Goal: Information Seeking & Learning: Learn about a topic

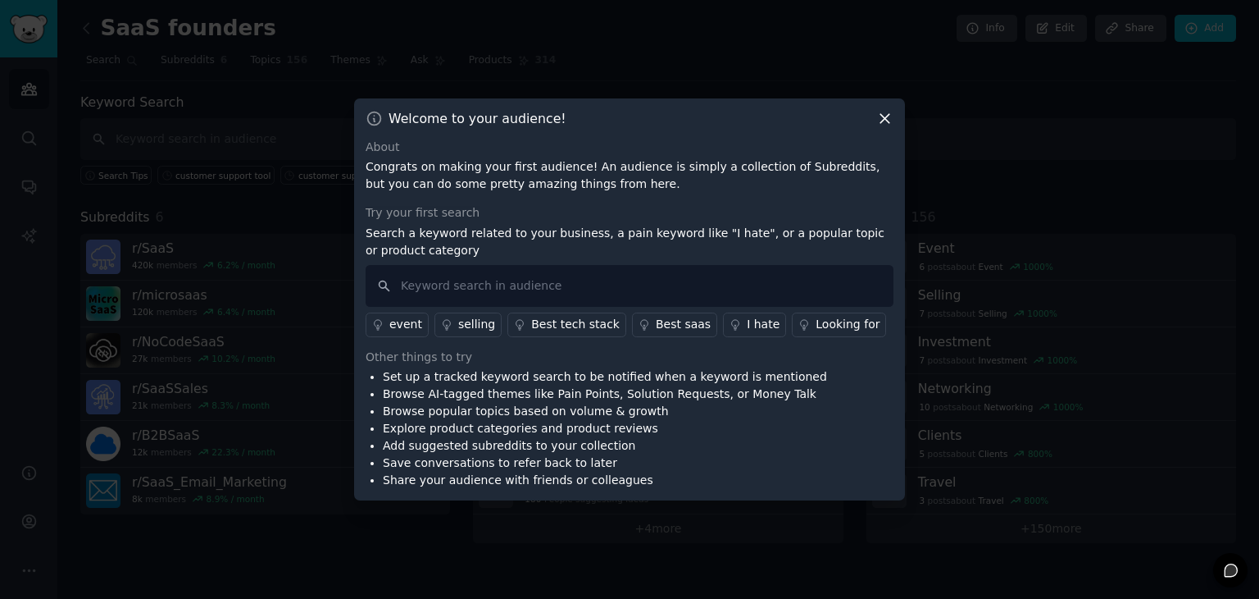
click at [883, 118] on icon at bounding box center [885, 118] width 17 height 17
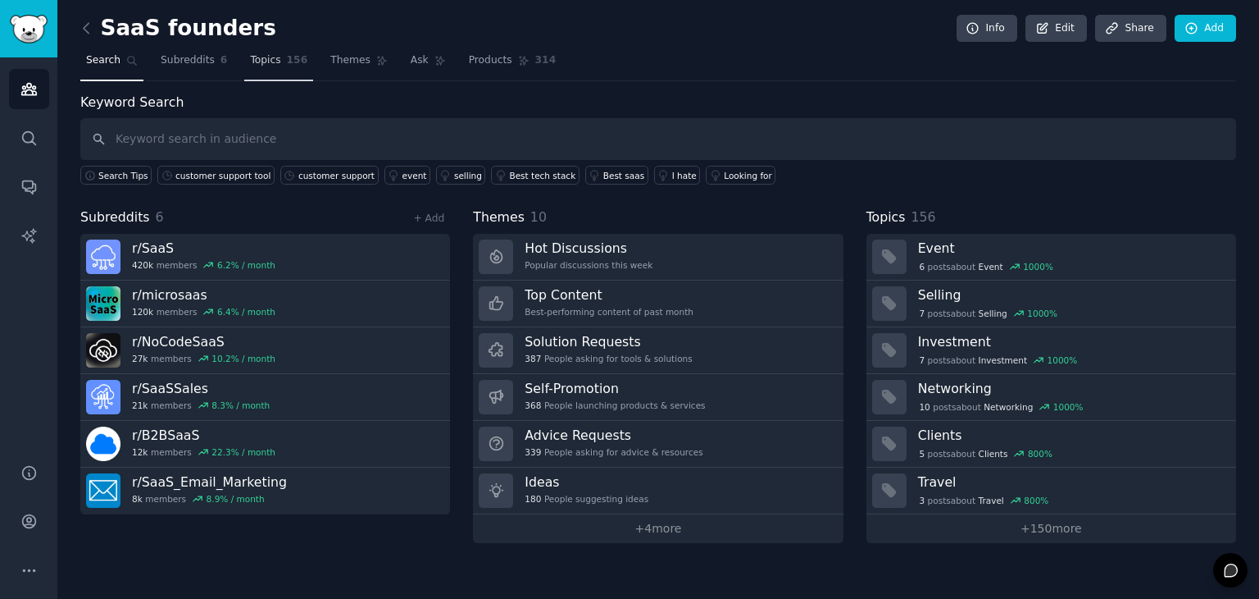
click at [244, 66] on link "Topics 156" at bounding box center [278, 65] width 69 height 34
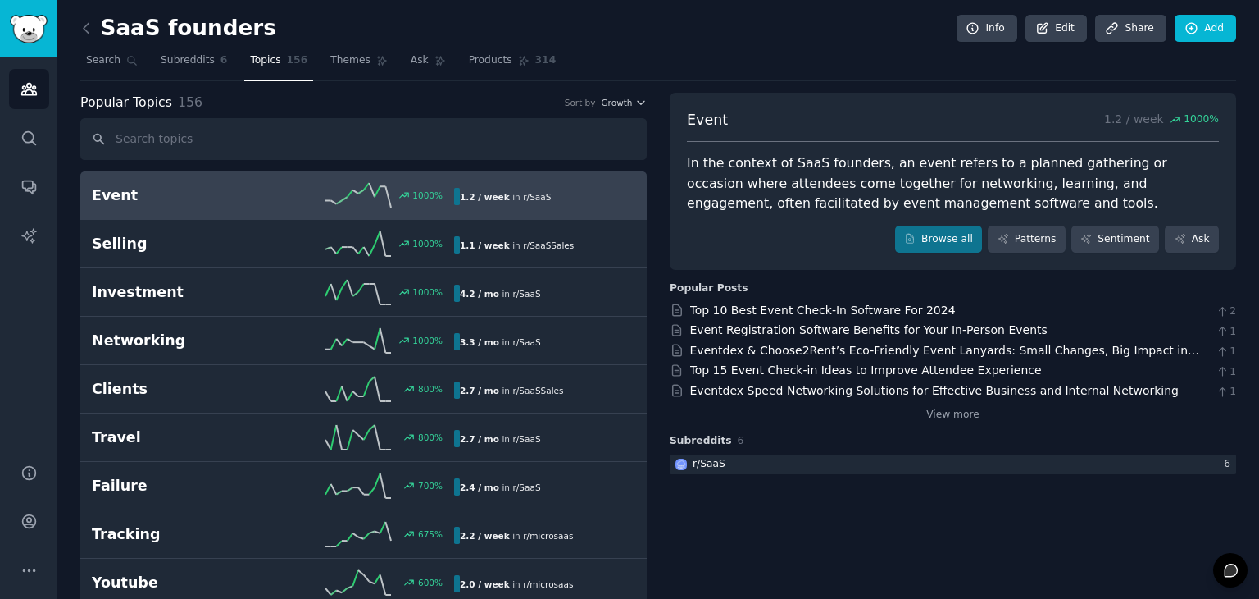
click at [297, 65] on nav "Search Subreddits 6 Topics 156 Themes Ask Products 314" at bounding box center [658, 65] width 1156 height 34
click at [20, 559] on button "More" at bounding box center [29, 570] width 40 height 40
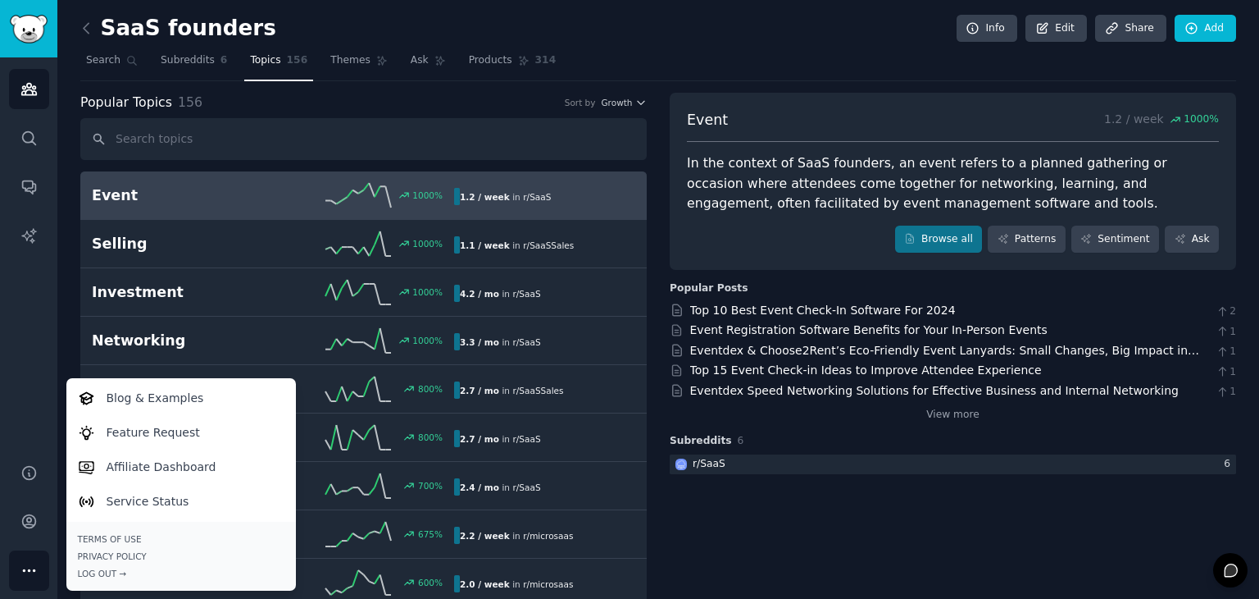
click at [20, 558] on button "More" at bounding box center [29, 570] width 40 height 40
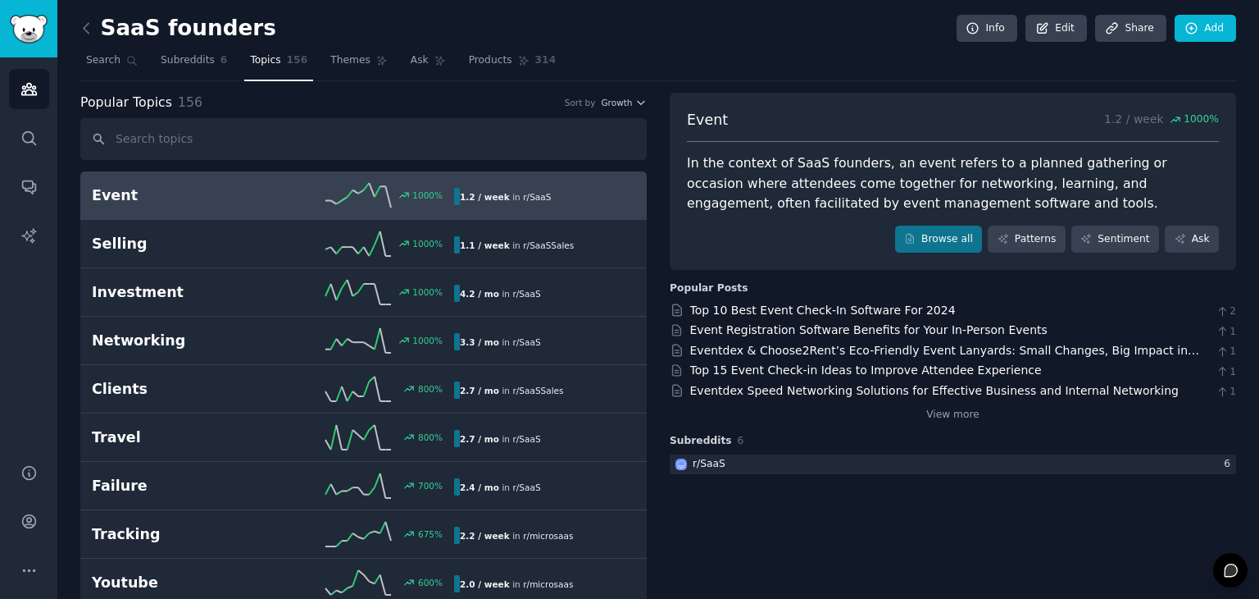
click at [84, 24] on icon at bounding box center [86, 28] width 17 height 17
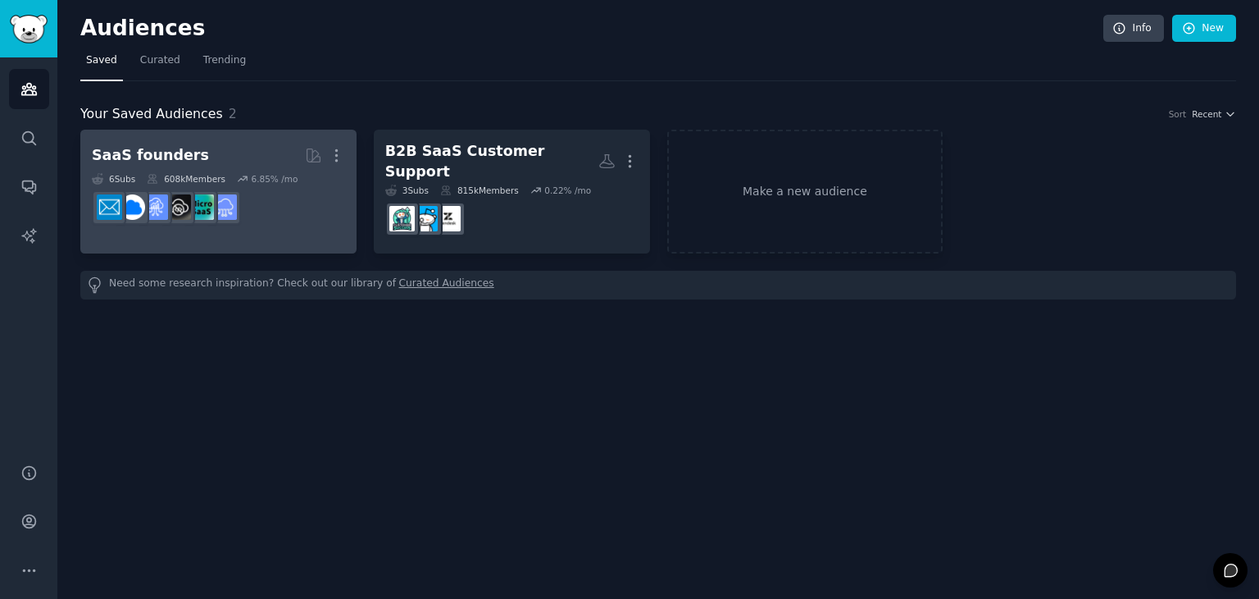
click at [163, 168] on h2 "SaaS founders More" at bounding box center [218, 155] width 253 height 29
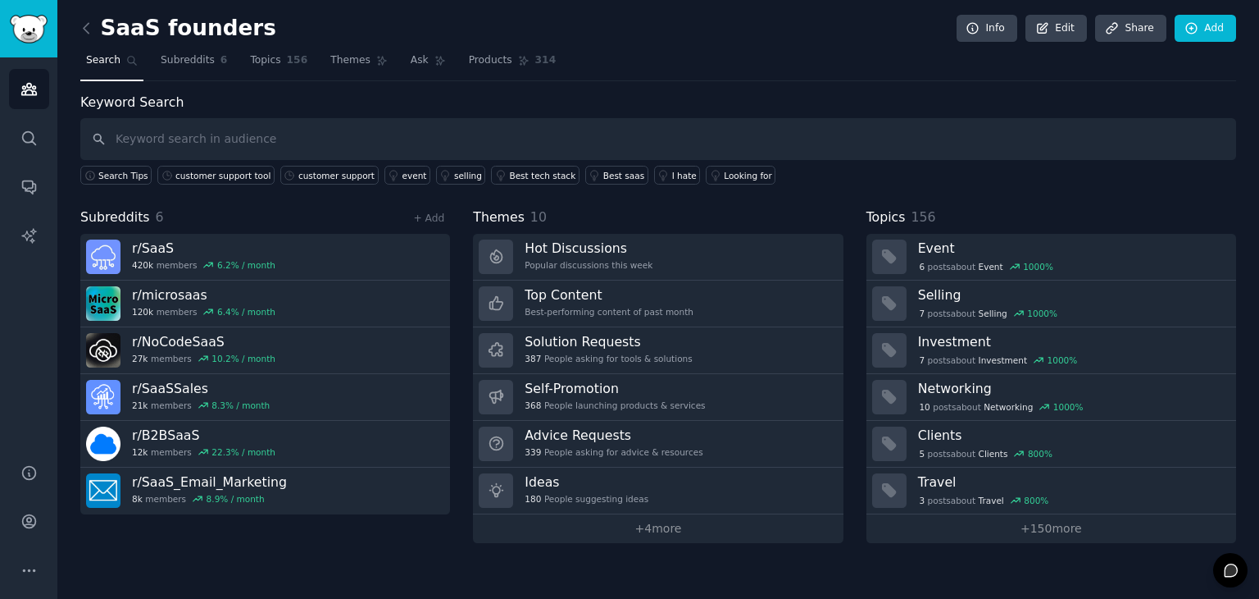
click at [1042, 145] on input "text" at bounding box center [658, 139] width 1156 height 42
type input "customer support"
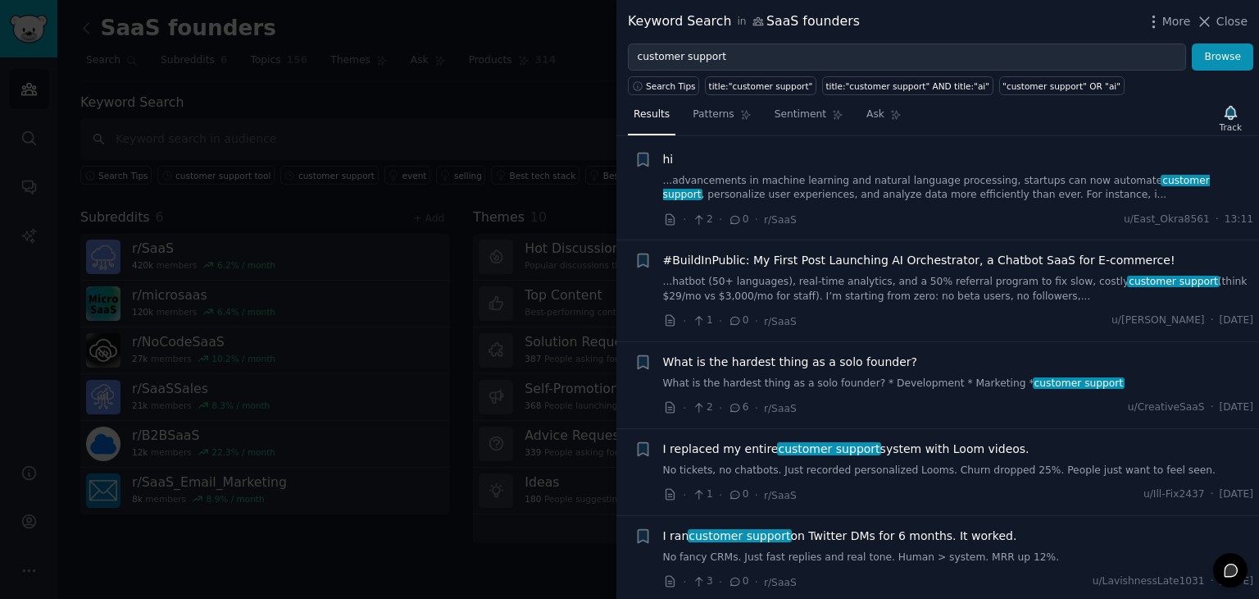
scroll to position [25, 0]
